Goal: Task Accomplishment & Management: Manage account settings

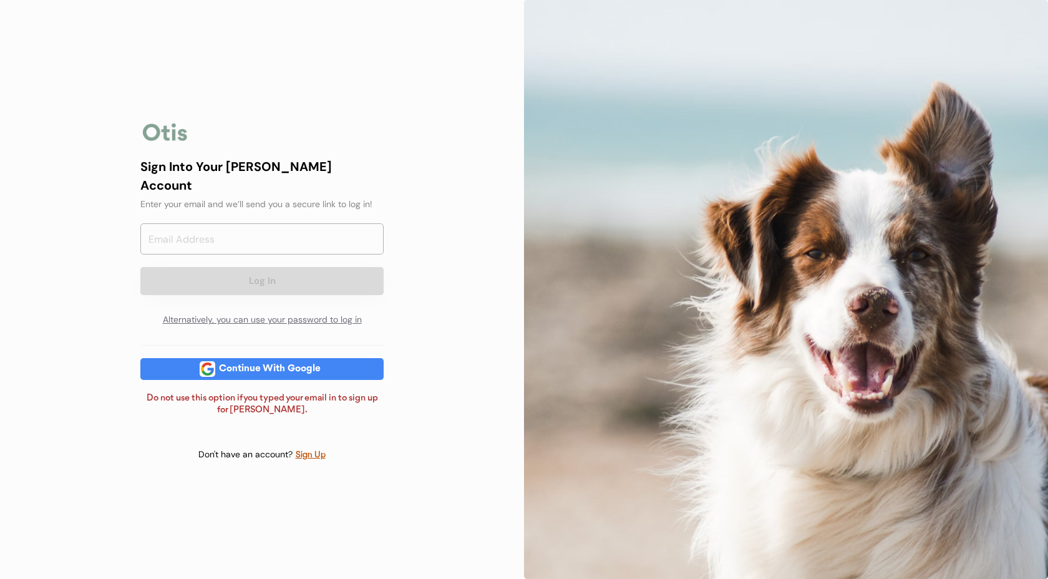
click at [201, 361] on div at bounding box center [208, 369] width 16 height 16
click at [47, 285] on div "Sign Into Your [PERSON_NAME] Account Enter your email and we’ll send you a secu…" at bounding box center [262, 289] width 524 height 579
click at [258, 231] on input "email" at bounding box center [261, 238] width 243 height 31
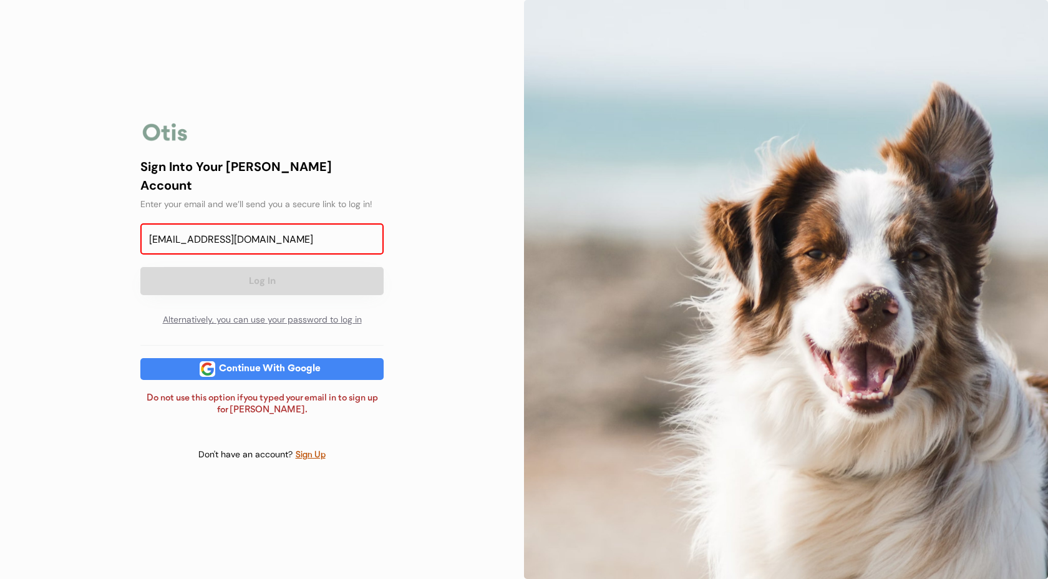
type input "[EMAIL_ADDRESS][DOMAIN_NAME]"
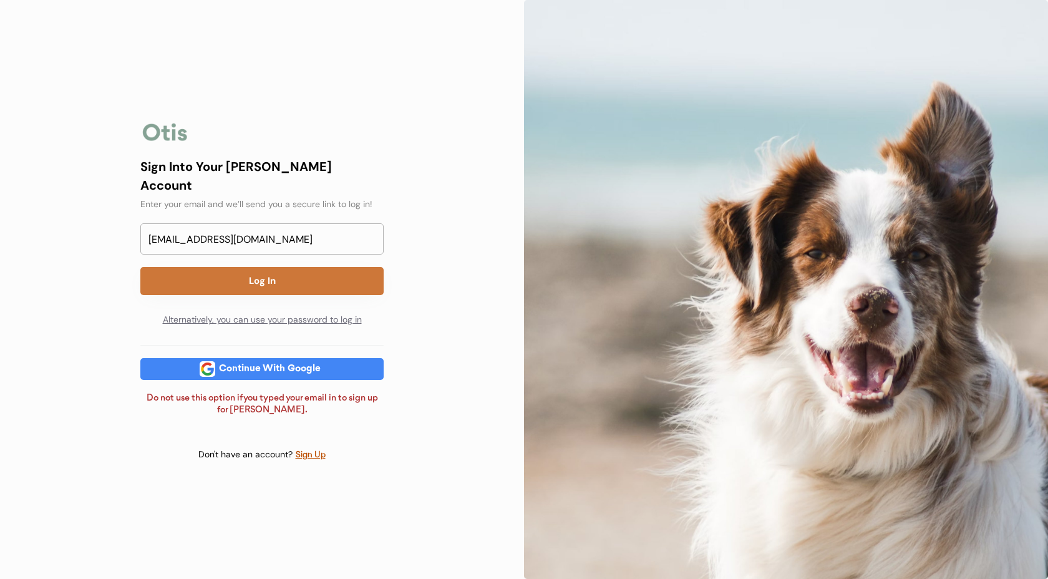
click at [218, 276] on button "Log In" at bounding box center [261, 281] width 243 height 28
